Goal: Navigation & Orientation: Find specific page/section

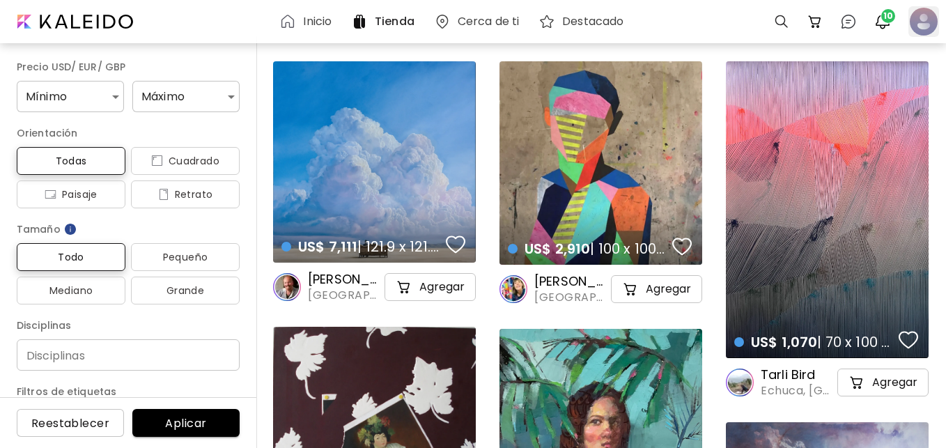
click at [921, 31] on div at bounding box center [924, 21] width 31 height 31
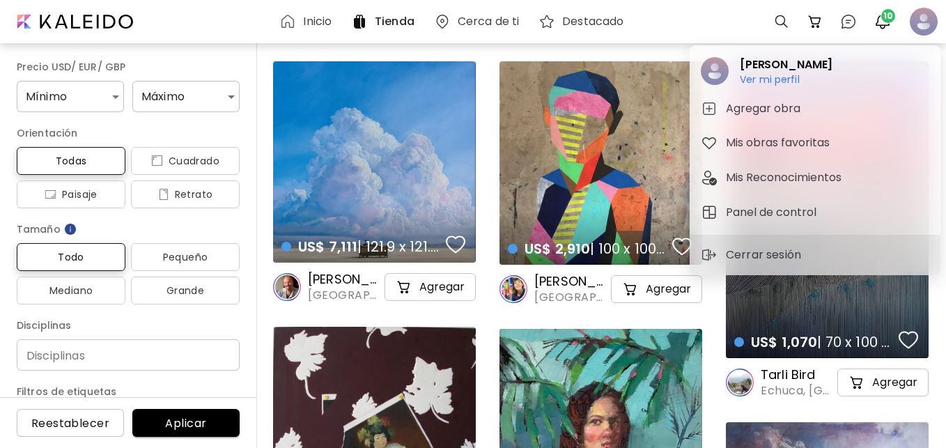
click at [781, 24] on div at bounding box center [473, 224] width 946 height 448
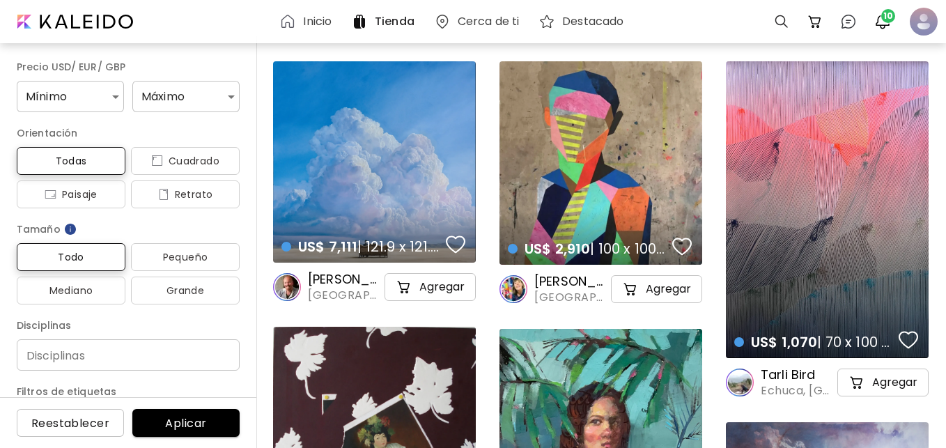
click at [781, 24] on div at bounding box center [782, 22] width 28 height 28
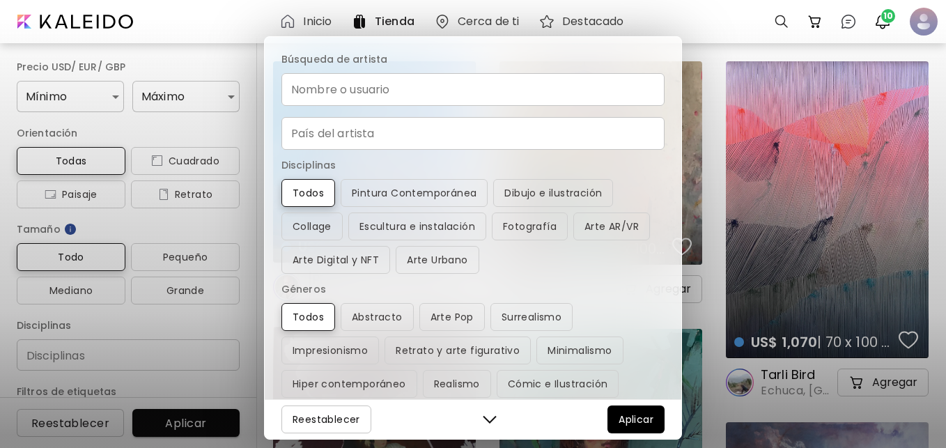
click at [417, 95] on input "Nombre o usuario" at bounding box center [473, 89] width 383 height 33
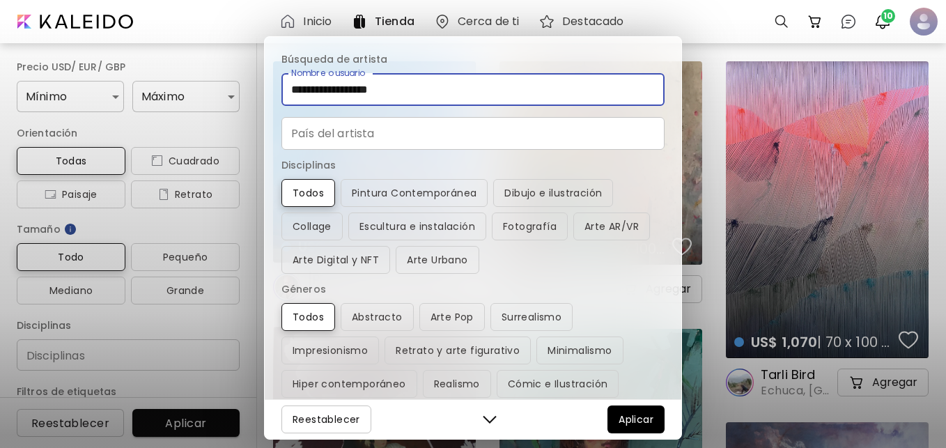
type input "**********"
click at [385, 139] on input "País" at bounding box center [473, 133] width 383 height 33
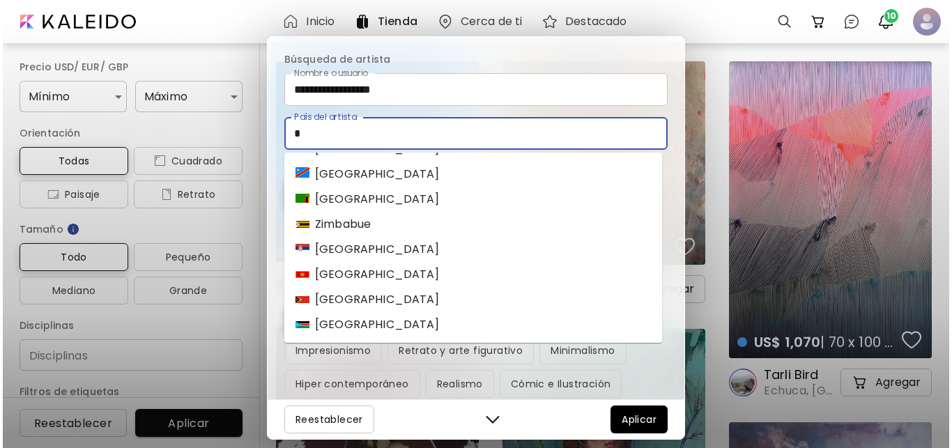
scroll to position [8, 0]
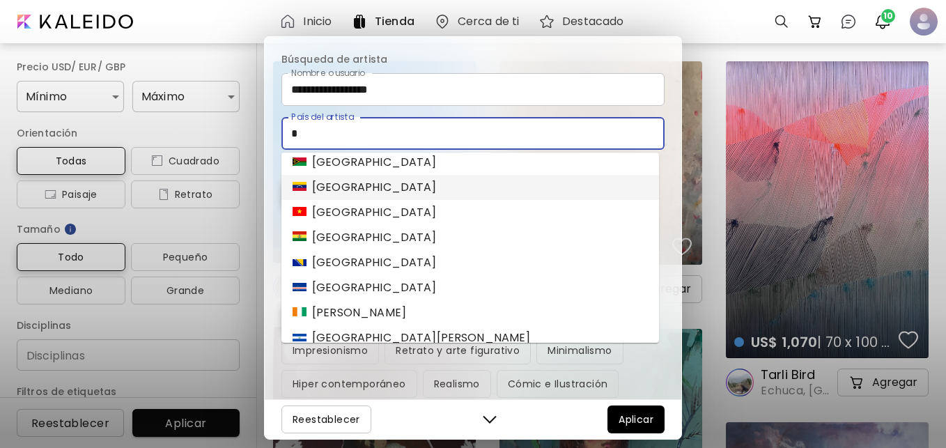
click at [307, 189] on div "[GEOGRAPHIC_DATA]" at bounding box center [365, 187] width 144 height 17
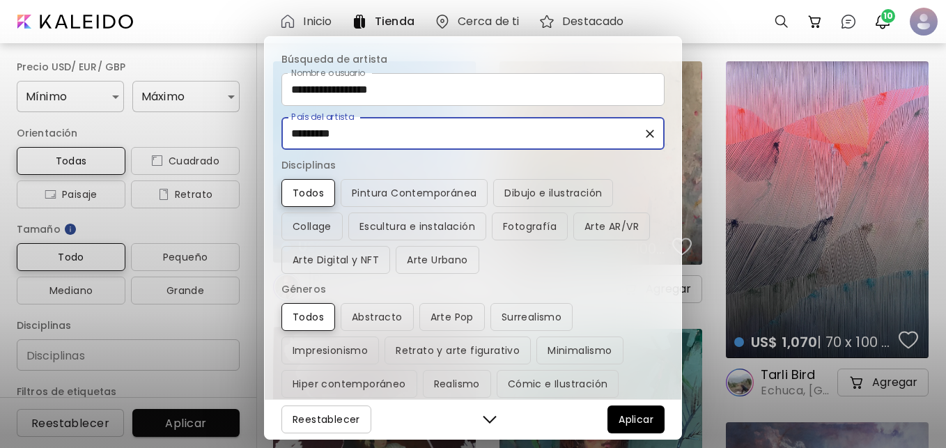
type input "*********"
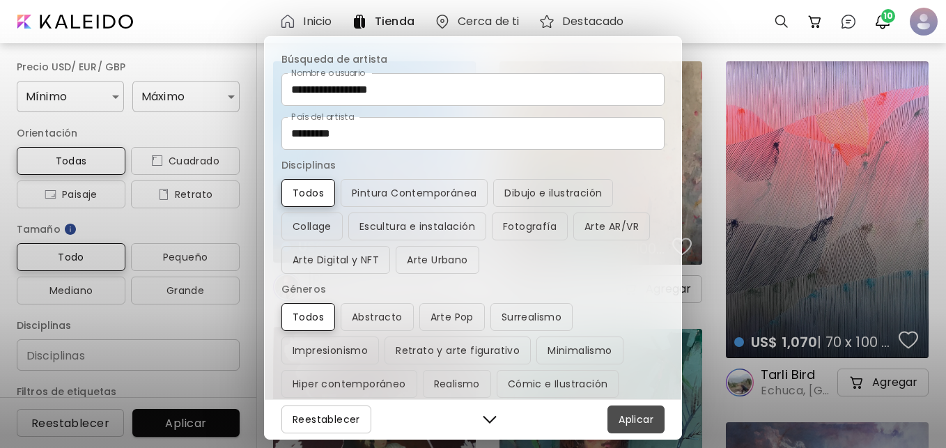
click at [636, 417] on span "Aplicar" at bounding box center [636, 419] width 35 height 17
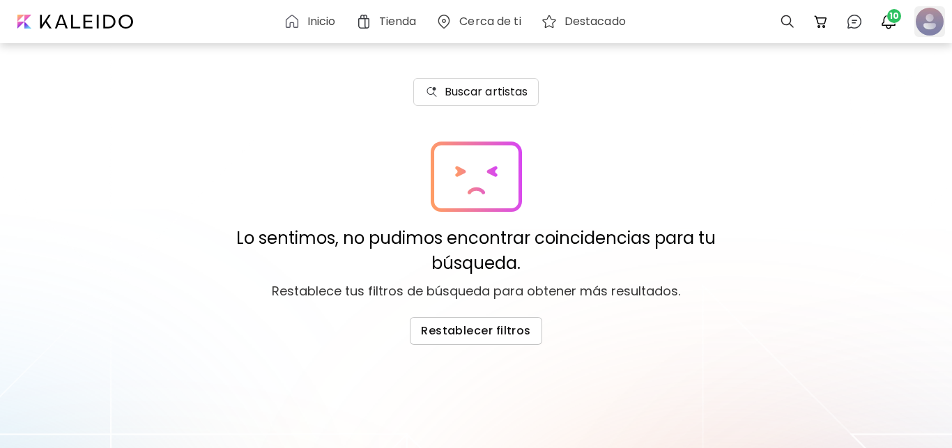
click at [922, 26] on div at bounding box center [929, 21] width 31 height 31
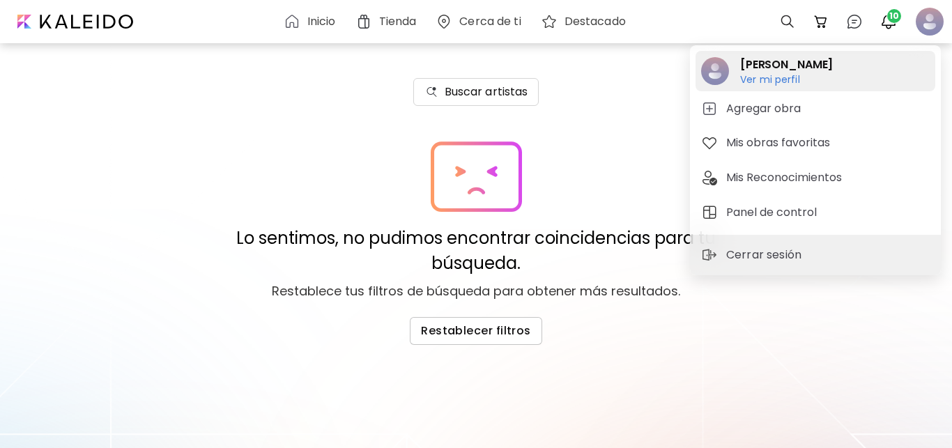
click at [785, 77] on h6 "Ver mi perfil" at bounding box center [786, 79] width 93 height 13
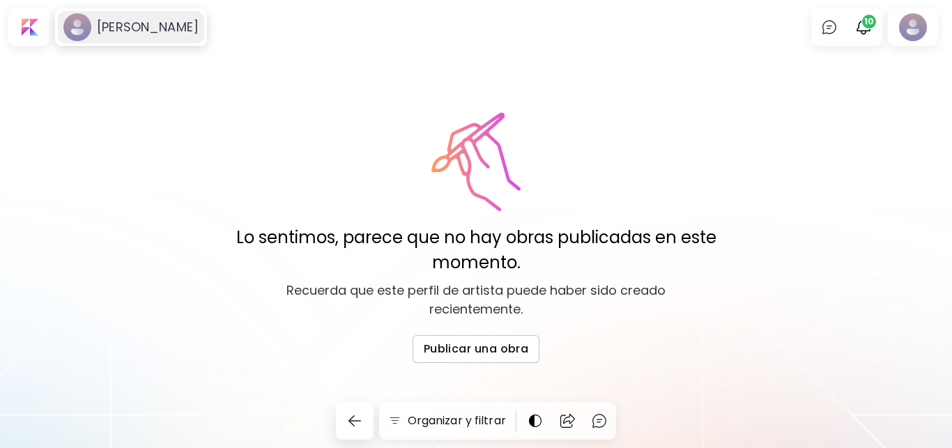
click at [100, 26] on h6 "[PERSON_NAME]" at bounding box center [148, 27] width 102 height 17
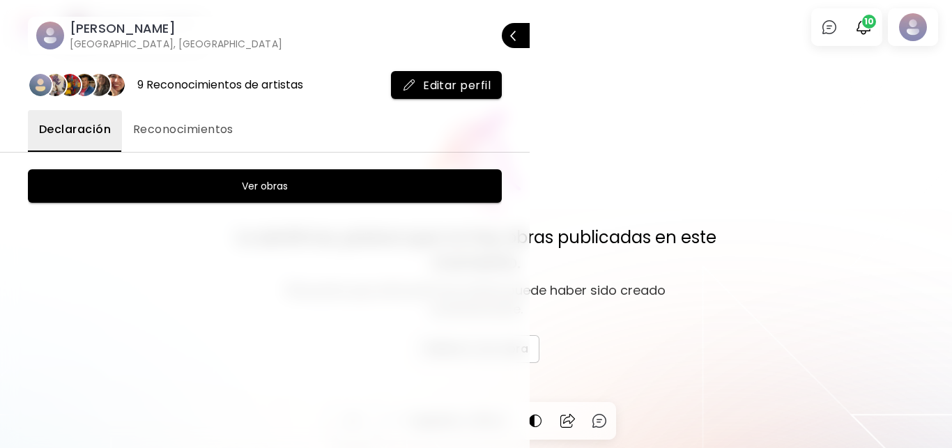
click at [183, 132] on span "Reconocimientos" at bounding box center [183, 129] width 100 height 17
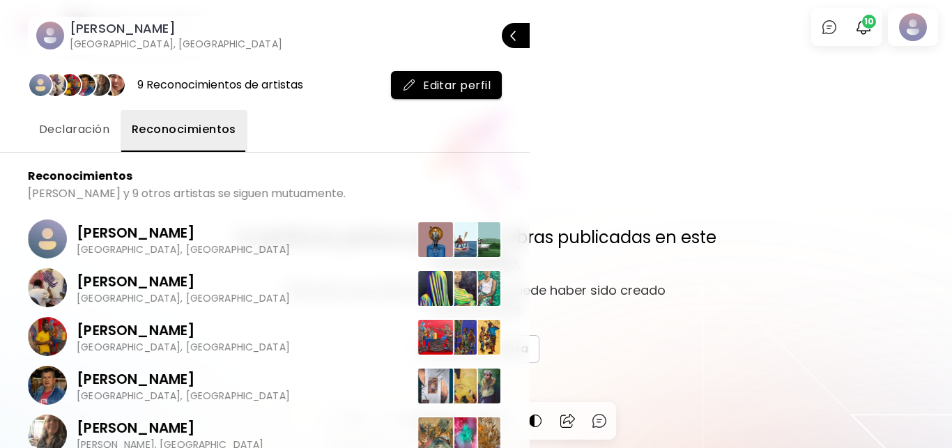
click at [746, 32] on div at bounding box center [476, 224] width 952 height 448
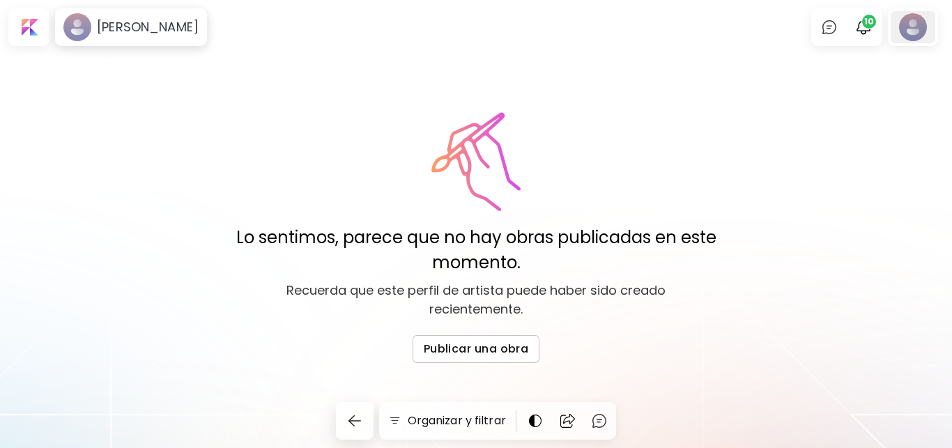
click at [917, 32] on div at bounding box center [913, 27] width 45 height 32
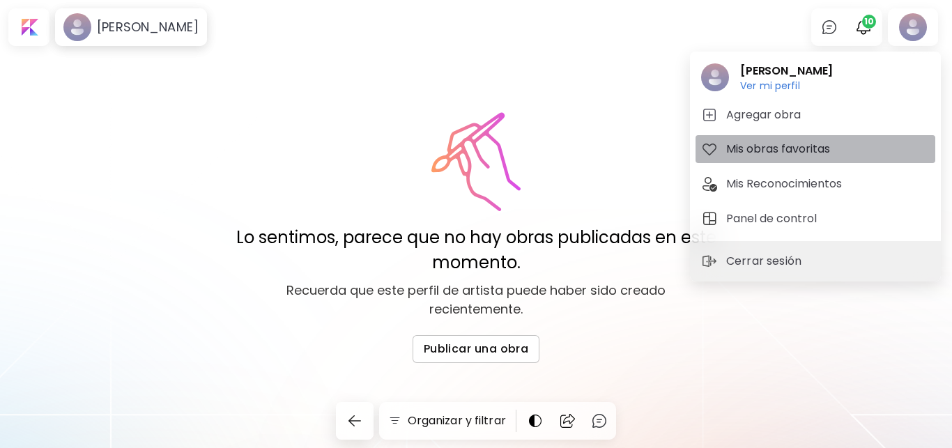
click at [796, 150] on h5 "Mis obras favoritas" at bounding box center [780, 149] width 108 height 17
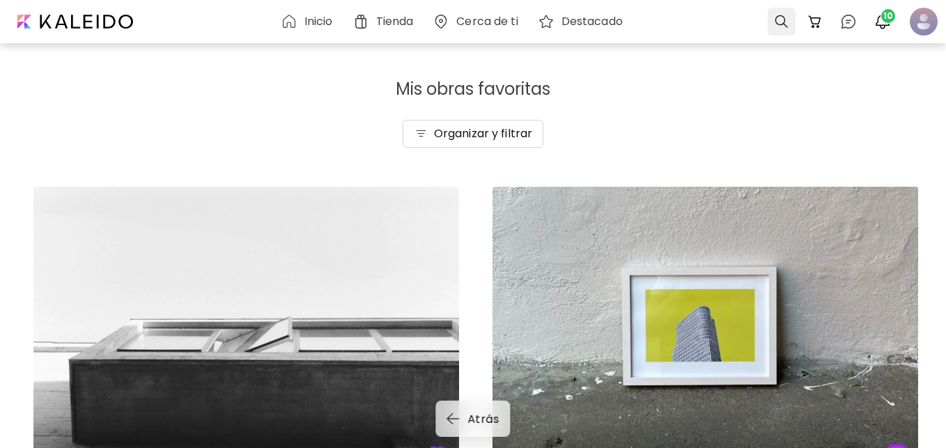
click at [781, 22] on div at bounding box center [782, 22] width 28 height 28
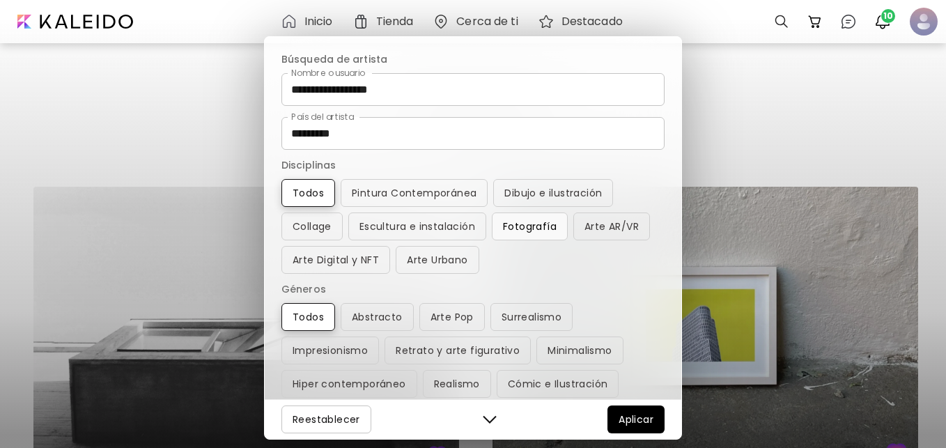
click at [528, 229] on span "Fotografía" at bounding box center [530, 226] width 54 height 17
click at [628, 415] on span "Aplicar" at bounding box center [636, 419] width 35 height 17
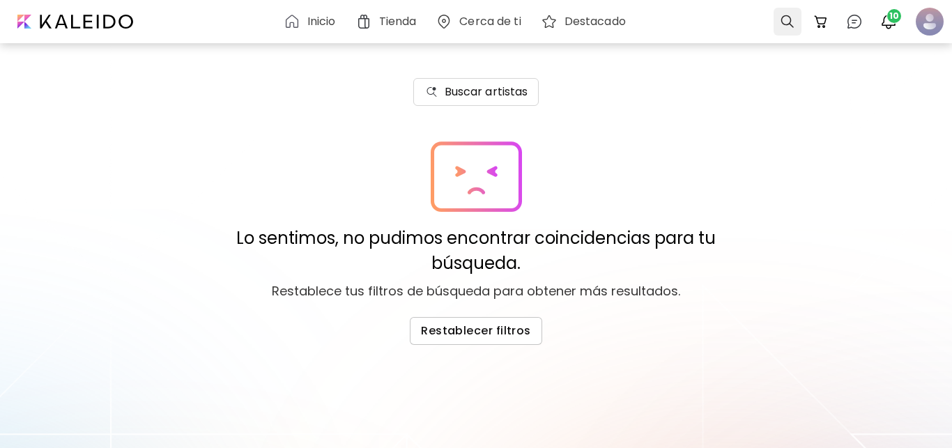
click at [786, 20] on div at bounding box center [788, 22] width 28 height 28
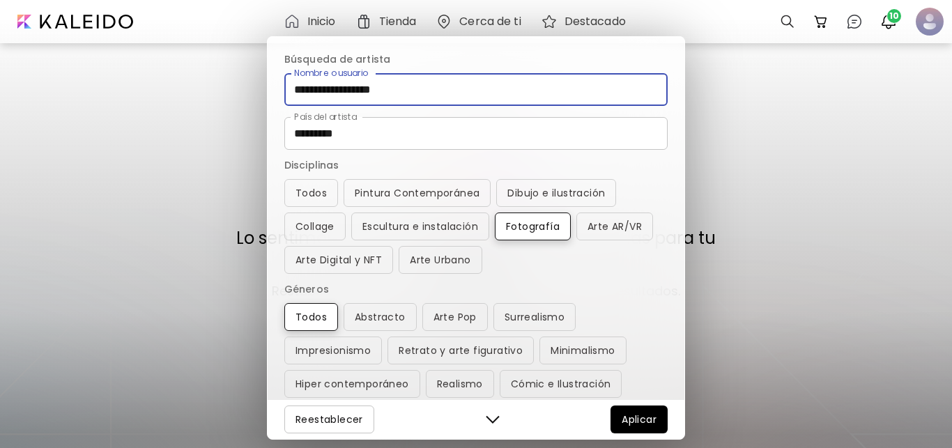
drag, startPoint x: 399, startPoint y: 86, endPoint x: 372, endPoint y: 87, distance: 27.2
click at [372, 87] on input "**********" at bounding box center [475, 89] width 383 height 33
type input "**********"
click at [638, 420] on span "Aplicar" at bounding box center [639, 419] width 35 height 17
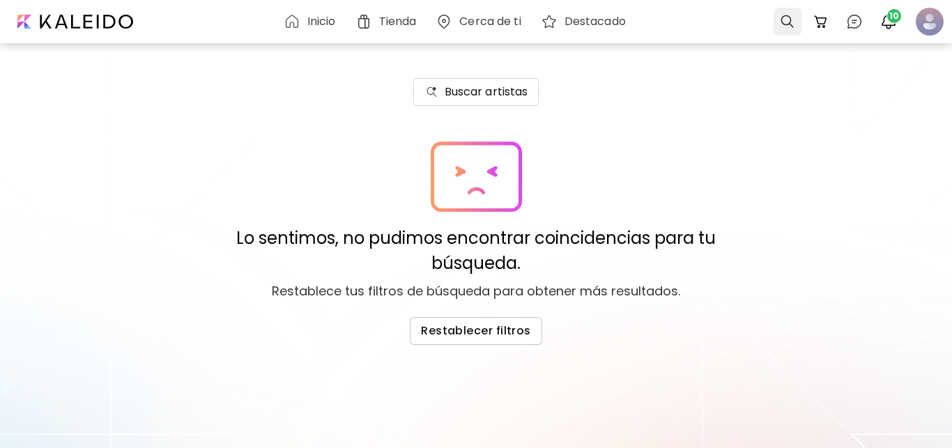
click at [785, 21] on div at bounding box center [788, 22] width 28 height 28
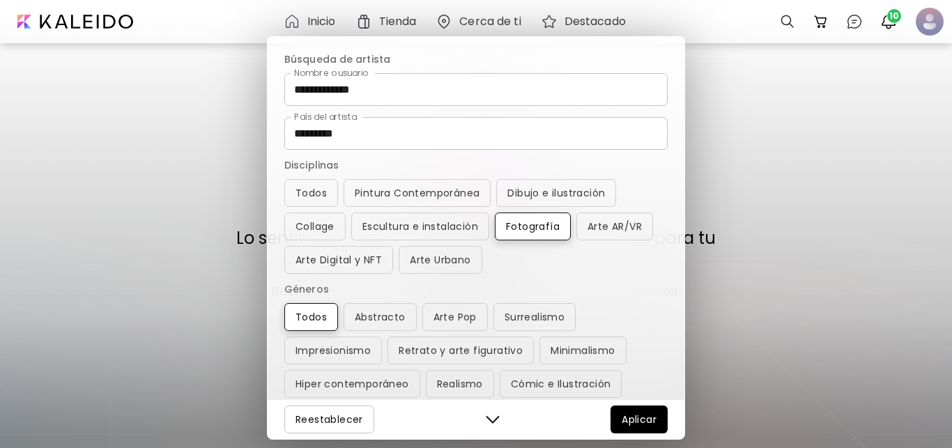
click at [633, 420] on span "Aplicar" at bounding box center [639, 419] width 35 height 17
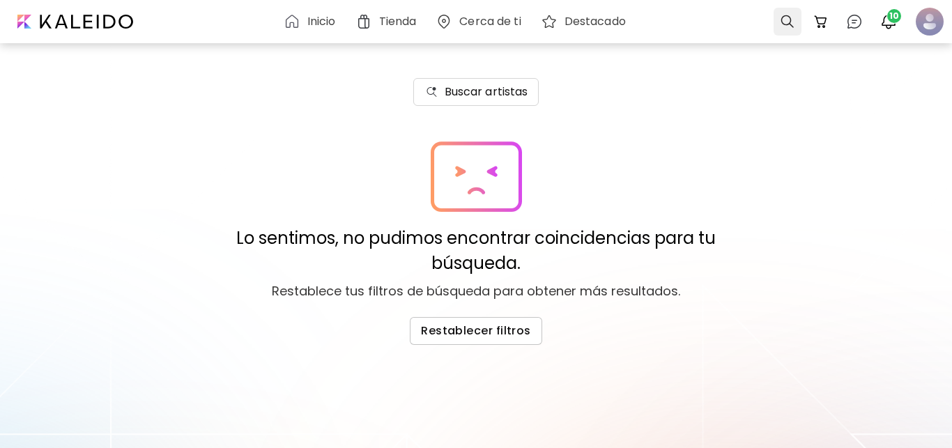
click at [783, 24] on div at bounding box center [788, 22] width 28 height 28
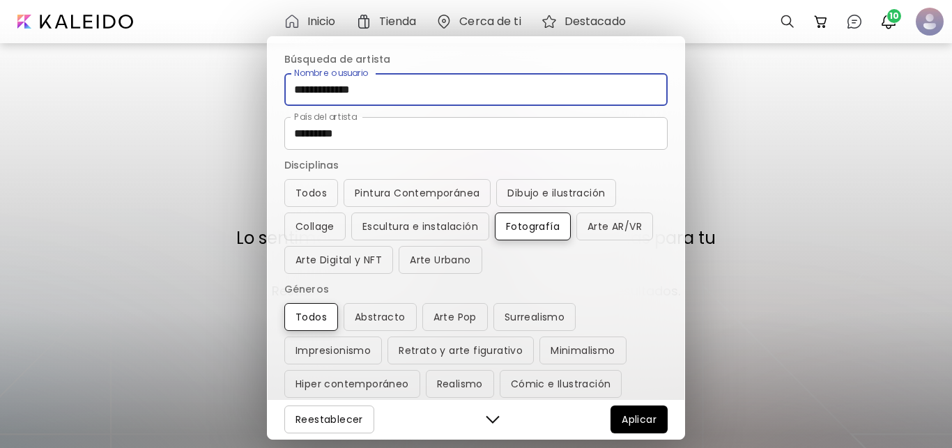
drag, startPoint x: 373, startPoint y: 84, endPoint x: 261, endPoint y: 89, distance: 111.6
click at [284, 89] on input "**********" at bounding box center [475, 89] width 383 height 33
type input "**********"
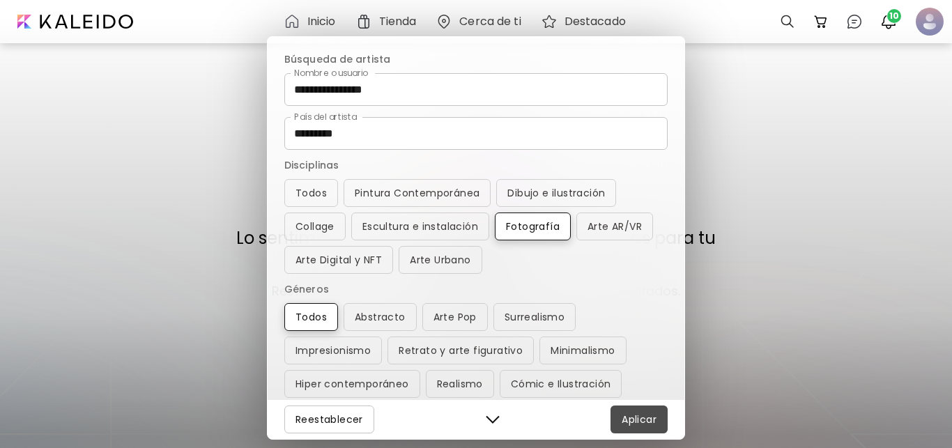
click at [633, 423] on span "Aplicar" at bounding box center [639, 419] width 35 height 17
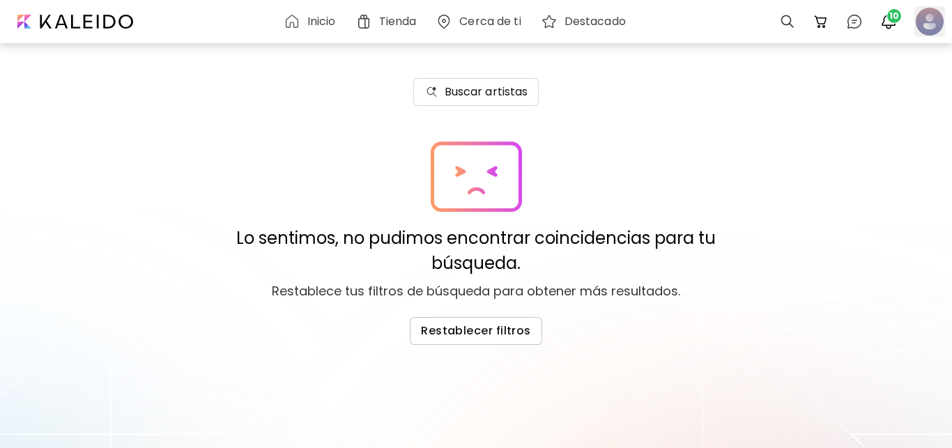
click at [935, 27] on div at bounding box center [929, 21] width 31 height 31
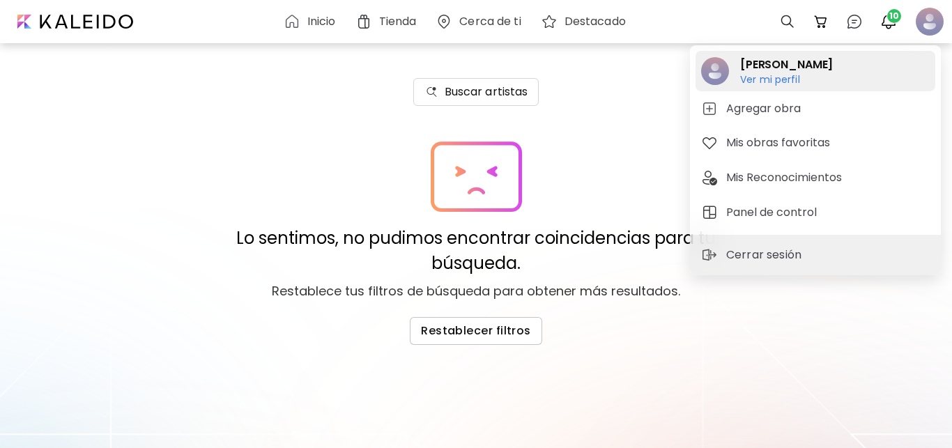
click at [761, 79] on h6 "Ver mi perfil" at bounding box center [786, 79] width 93 height 13
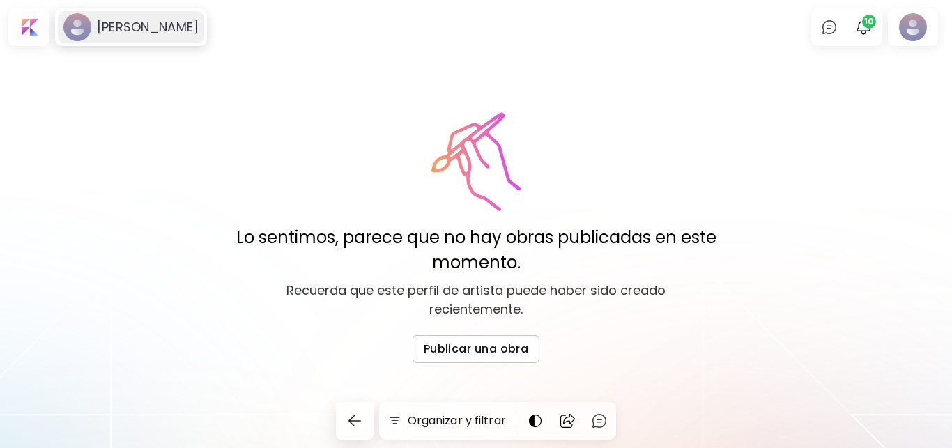
click at [121, 22] on h6 "[PERSON_NAME]" at bounding box center [148, 27] width 102 height 17
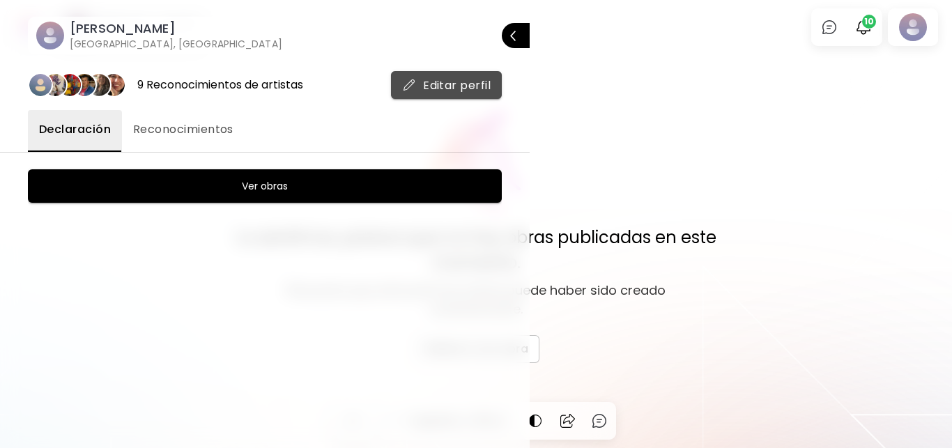
click at [443, 82] on span "Editar perfil" at bounding box center [446, 85] width 89 height 15
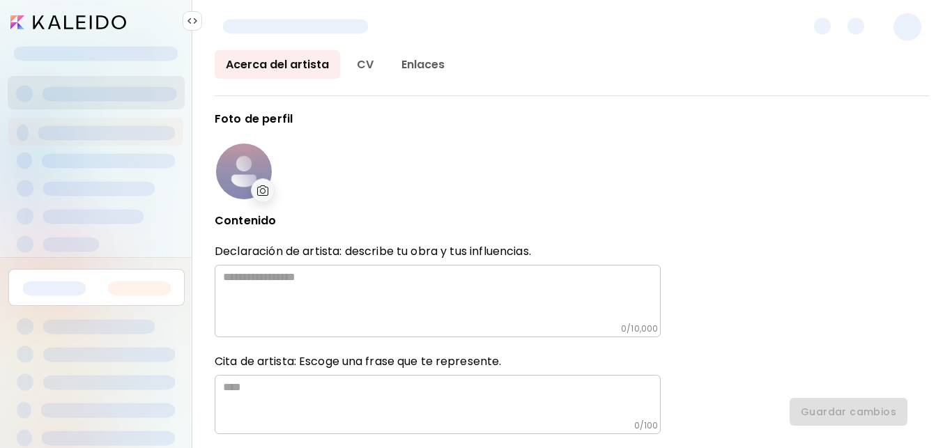
type input "*********"
type input "**********"
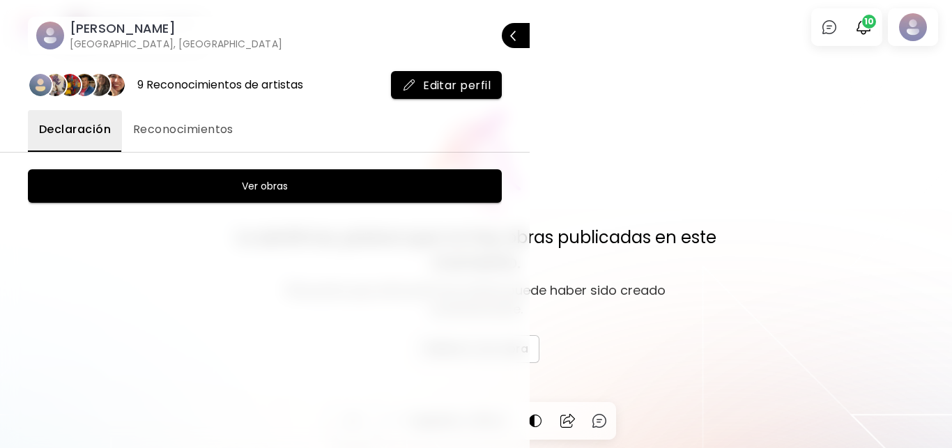
click at [866, 25] on div at bounding box center [476, 224] width 952 height 448
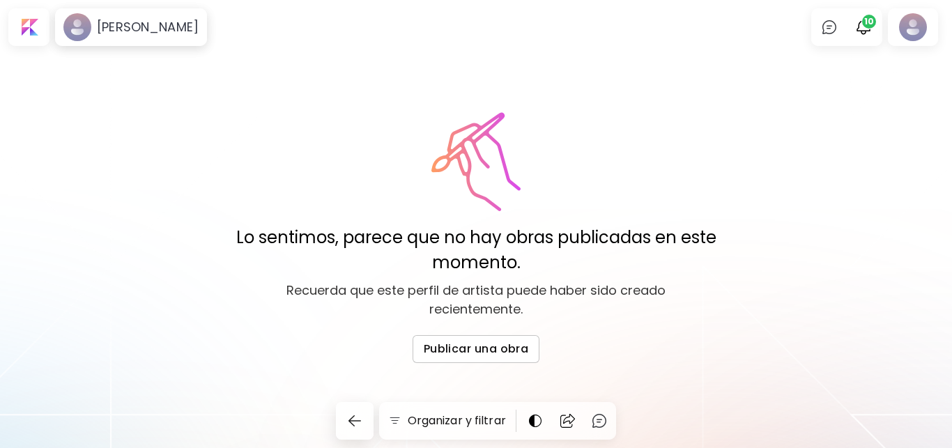
click at [868, 21] on span "10" at bounding box center [869, 22] width 14 height 14
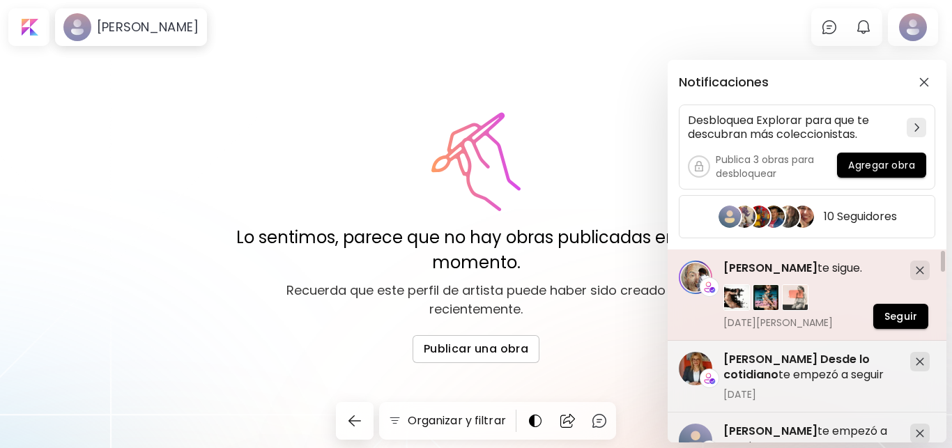
drag, startPoint x: 945, startPoint y: 261, endPoint x: 943, endPoint y: 301, distance: 40.5
click at [943, 301] on div "[PERSON_NAME] te sigue. [DATE][PERSON_NAME] Seguir" at bounding box center [807, 294] width 279 height 91
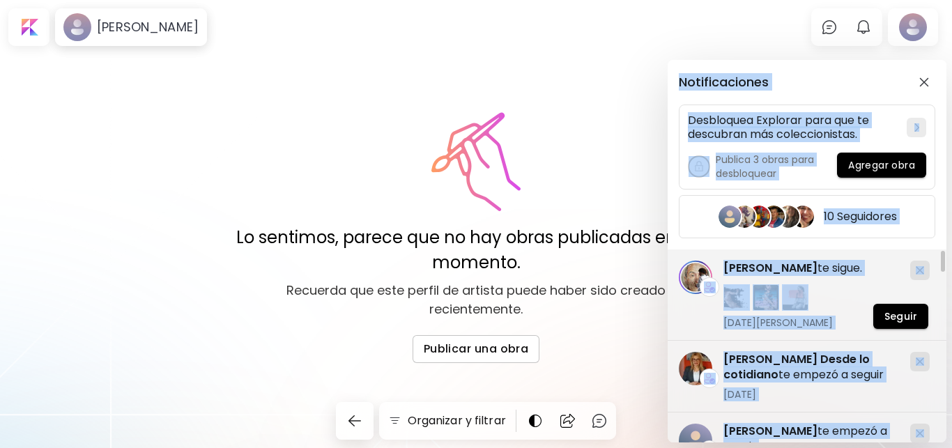
drag, startPoint x: 946, startPoint y: 257, endPoint x: 946, endPoint y: 276, distance: 18.8
click at [946, 276] on div "[PERSON_NAME] lo cotidiano te empezó a seguir [DATE] ¡Estás entre los 6 primero…" at bounding box center [810, 348] width 284 height 199
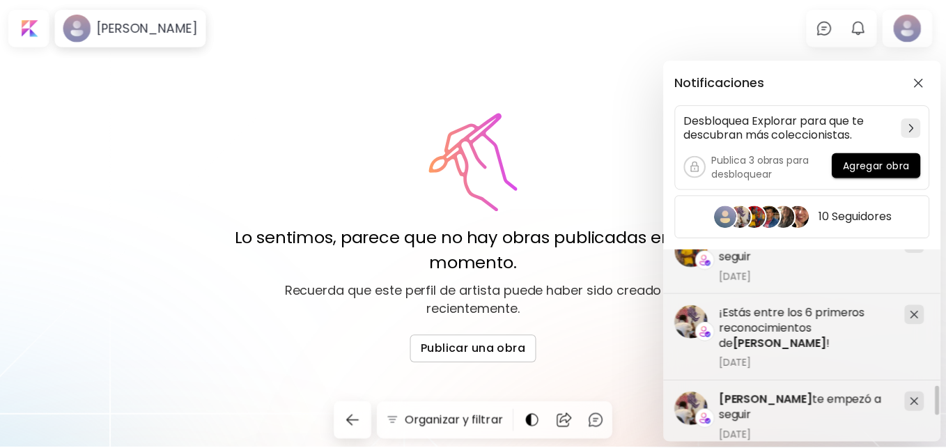
scroll to position [1082, 0]
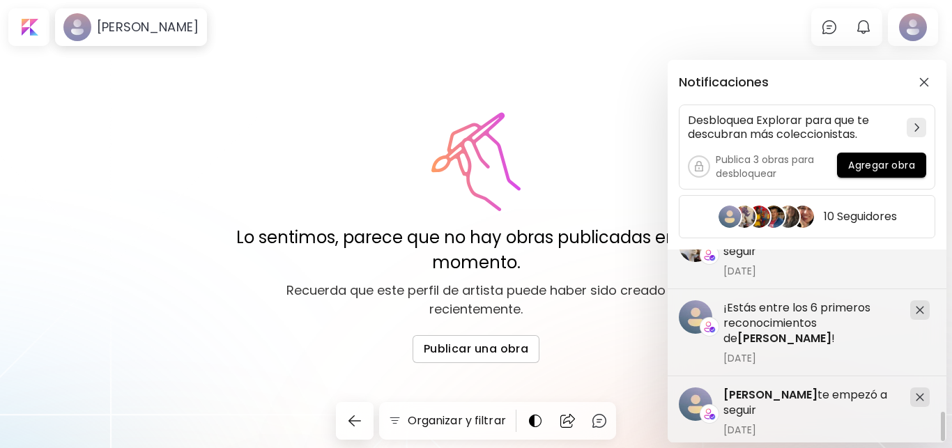
drag, startPoint x: 942, startPoint y: 261, endPoint x: 937, endPoint y: 439, distance: 178.5
click at [937, 439] on div "[PERSON_NAME] te empezó a seguir [DATE] [PERSON_NAME] te empezó a seguir [DATE]…" at bounding box center [807, 345] width 279 height 193
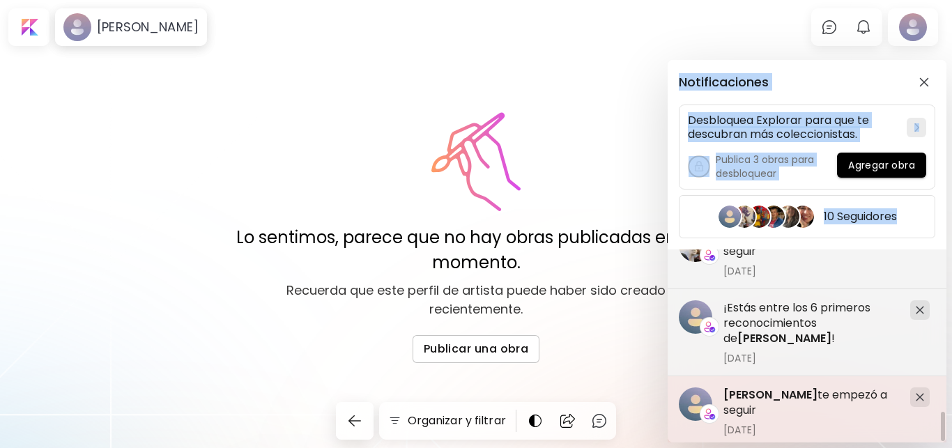
click at [789, 390] on span "[PERSON_NAME]" at bounding box center [770, 395] width 94 height 16
